Goal: Check status: Check status

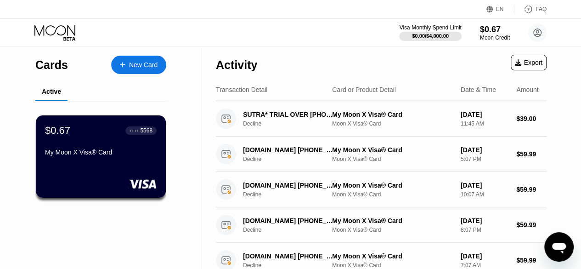
click at [111, 160] on div "My Moon X Visa® Card" at bounding box center [101, 153] width 112 height 11
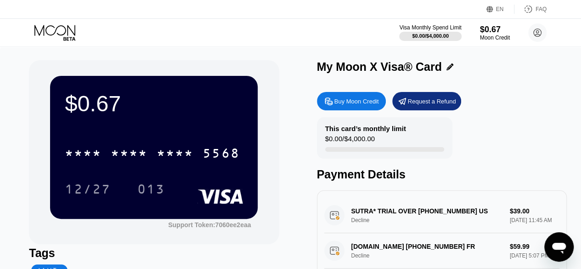
click at [178, 169] on div "* * * * * * * * * * * * 5568 12/27 013" at bounding box center [154, 162] width 178 height 54
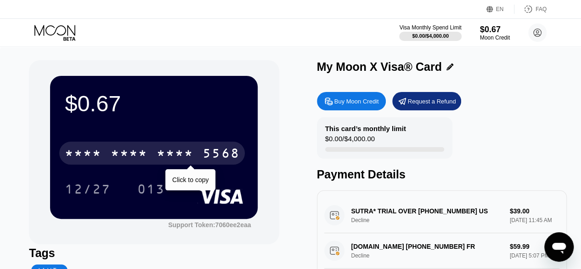
click at [168, 154] on div "* * * *" at bounding box center [175, 154] width 37 height 15
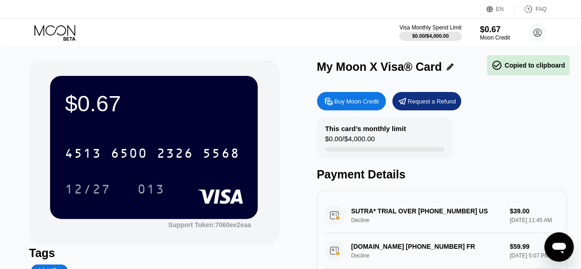
click at [177, 132] on div "$0.67 4513 6500 2326 5568 12/27 013" at bounding box center [154, 147] width 208 height 142
click at [295, 243] on div "$0.67 4513 6500 2326 5568 12/27 013 Support Token: 7060ee2eaa Tags Add Tag Mark…" at bounding box center [291, 205] width 524 height 291
